Goal: Transaction & Acquisition: Purchase product/service

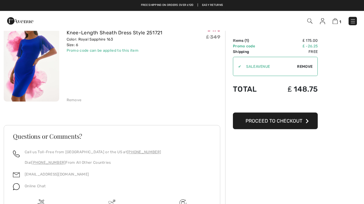
scroll to position [65, 0]
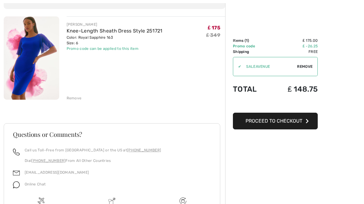
click at [283, 123] on span "Proceed to Checkout" at bounding box center [274, 121] width 57 height 6
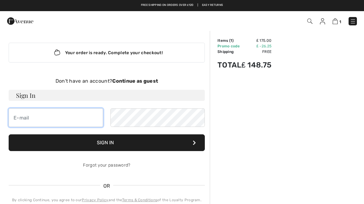
click at [24, 126] on input "email" at bounding box center [56, 117] width 95 height 19
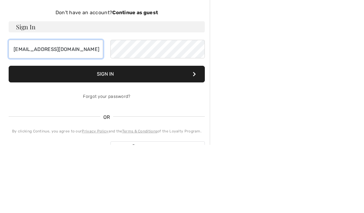
type input "carolmccracken17@gmail.com"
click at [151, 78] on strong "Continue as guest" at bounding box center [135, 81] width 46 height 6
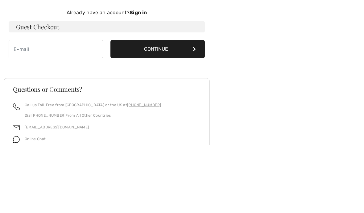
scroll to position [68, 0]
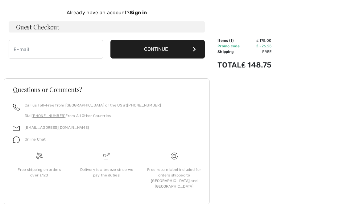
click at [64, 64] on div "Your order is ready. Complete your checkout! Don't have an account? Continue as…" at bounding box center [107, 16] width 206 height 109
click at [39, 45] on input "email" at bounding box center [56, 49] width 95 height 19
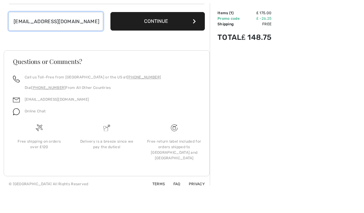
type input "[EMAIL_ADDRESS][DOMAIN_NAME]"
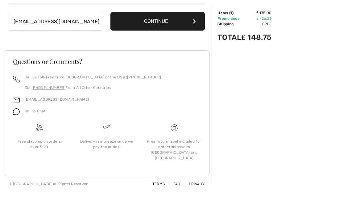
click at [177, 40] on button "Continue" at bounding box center [158, 49] width 95 height 19
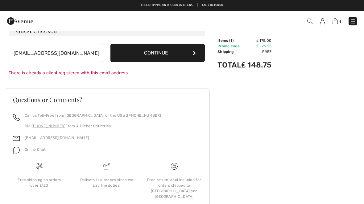
scroll to position [65, 0]
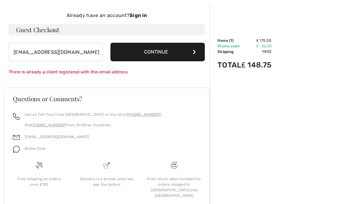
click at [162, 53] on button "Continue" at bounding box center [158, 52] width 95 height 19
click at [145, 15] on strong "Sign in" at bounding box center [138, 15] width 17 height 6
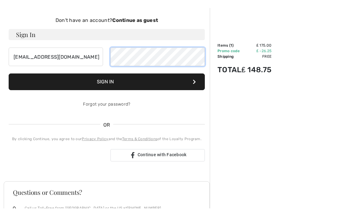
scroll to position [65, 0]
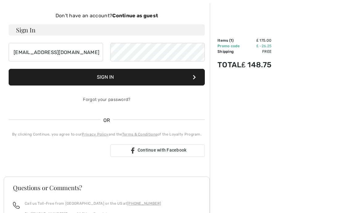
click at [122, 79] on button "Sign In" at bounding box center [107, 77] width 196 height 17
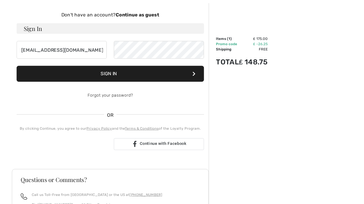
scroll to position [65, 0]
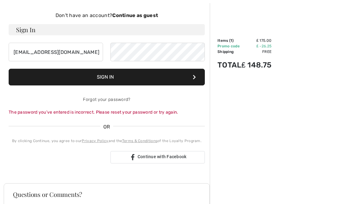
click at [124, 100] on link "Forgot your password?" at bounding box center [106, 99] width 47 height 5
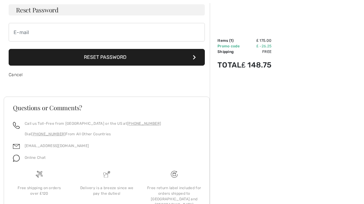
click at [112, 60] on button "Reset Password" at bounding box center [107, 57] width 196 height 17
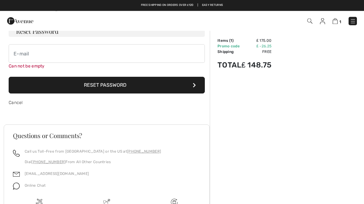
scroll to position [44, 0]
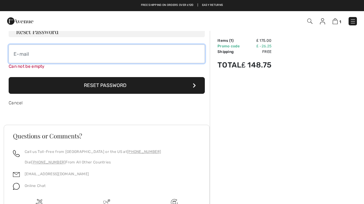
click at [39, 55] on input "email" at bounding box center [107, 53] width 196 height 19
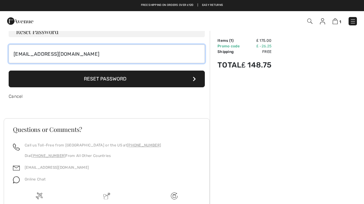
type input "[EMAIL_ADDRESS][DOMAIN_NAME]"
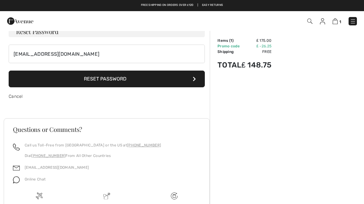
click at [131, 76] on button "Reset Password" at bounding box center [107, 78] width 196 height 17
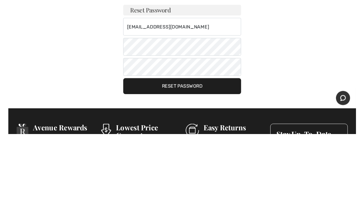
scroll to position [74, 0]
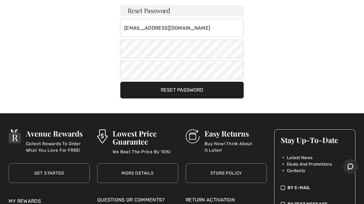
click at [193, 90] on button "Reset Password" at bounding box center [182, 90] width 124 height 17
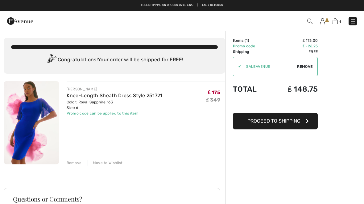
click at [288, 124] on button "Proceed to Shipping" at bounding box center [275, 120] width 85 height 17
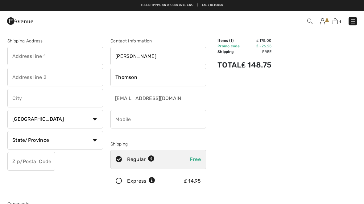
click at [51, 56] on input "text" at bounding box center [55, 56] width 96 height 19
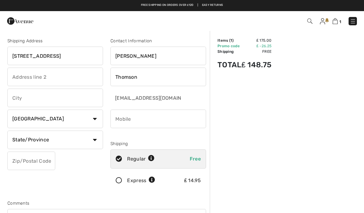
type input "143 Westgate Street"
click at [48, 76] on input "text" at bounding box center [55, 77] width 96 height 19
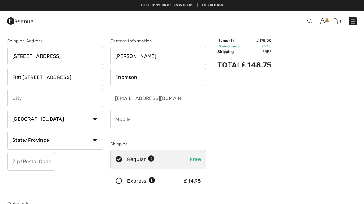
type input "Flat 14 Castlemeads Court"
click at [40, 98] on input "text" at bounding box center [55, 98] width 96 height 19
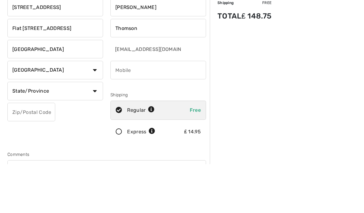
click at [95, 110] on select "Country Canada United States Afghanistan Aland Islands Albania Algeria American…" at bounding box center [55, 119] width 96 height 19
type input "Gloucester"
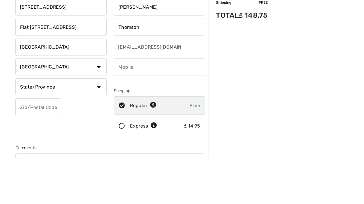
scroll to position [49, 0]
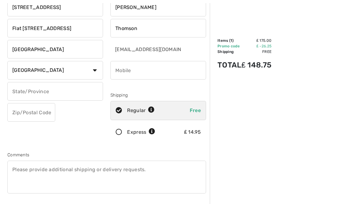
click at [74, 65] on select "Country Canada United States Afghanistan Aland Islands Albania Algeria American…" at bounding box center [55, 70] width 96 height 19
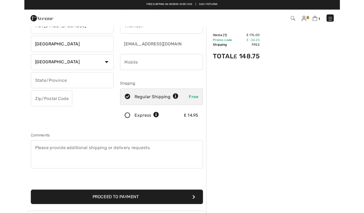
scroll to position [43, 0]
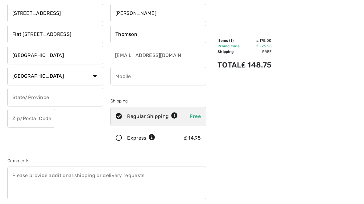
click at [97, 76] on select "Country Canada United States Afghanistan Aland Islands Albania Algeria American…" at bounding box center [55, 76] width 96 height 19
select select "GB"
click at [126, 75] on input "phone" at bounding box center [159, 76] width 96 height 19
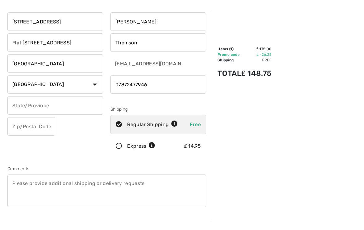
scroll to position [28, 0]
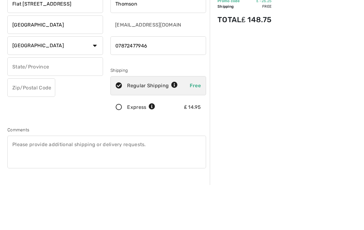
type input "07872477946"
click at [82, 103] on input "text" at bounding box center [55, 112] width 96 height 19
click at [30, 124] on input "text" at bounding box center [31, 133] width 48 height 19
type input "Gloucestershire"
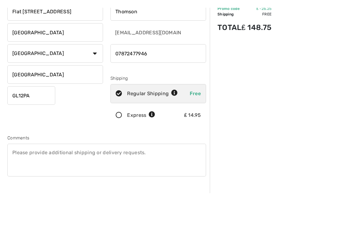
scroll to position [73, 0]
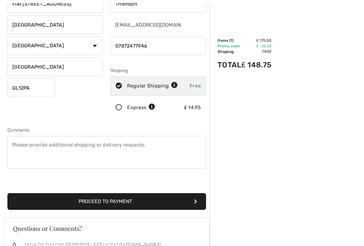
type input "GL12PA"
click at [122, 200] on button "Proceed to Payment" at bounding box center [106, 201] width 199 height 17
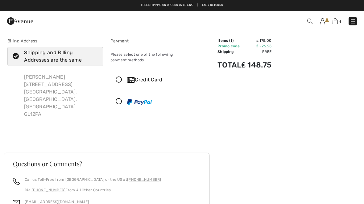
click at [121, 77] on icon at bounding box center [119, 80] width 16 height 6
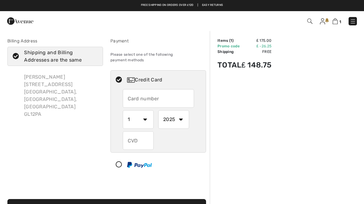
click at [145, 95] on input "text" at bounding box center [158, 98] width 71 height 19
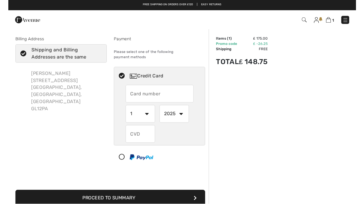
scroll to position [44, 0]
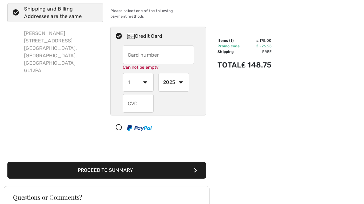
type input "5521888976120797"
select select "11"
select select "2028"
type input "405"
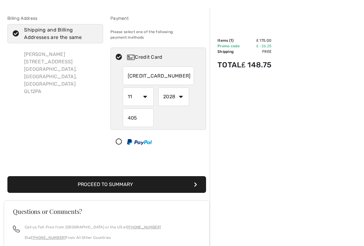
scroll to position [23, 0]
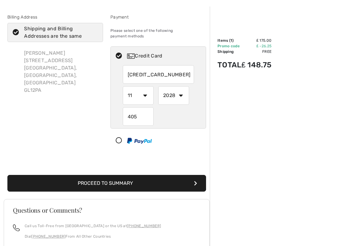
click at [132, 175] on button "Proceed to Summary" at bounding box center [106, 183] width 199 height 17
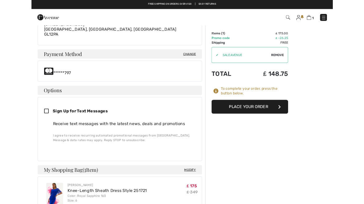
scroll to position [192, 0]
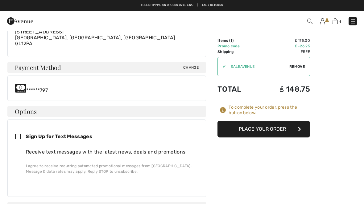
click at [272, 127] on button "Place Your Order" at bounding box center [264, 128] width 93 height 17
